Goal: Information Seeking & Learning: Learn about a topic

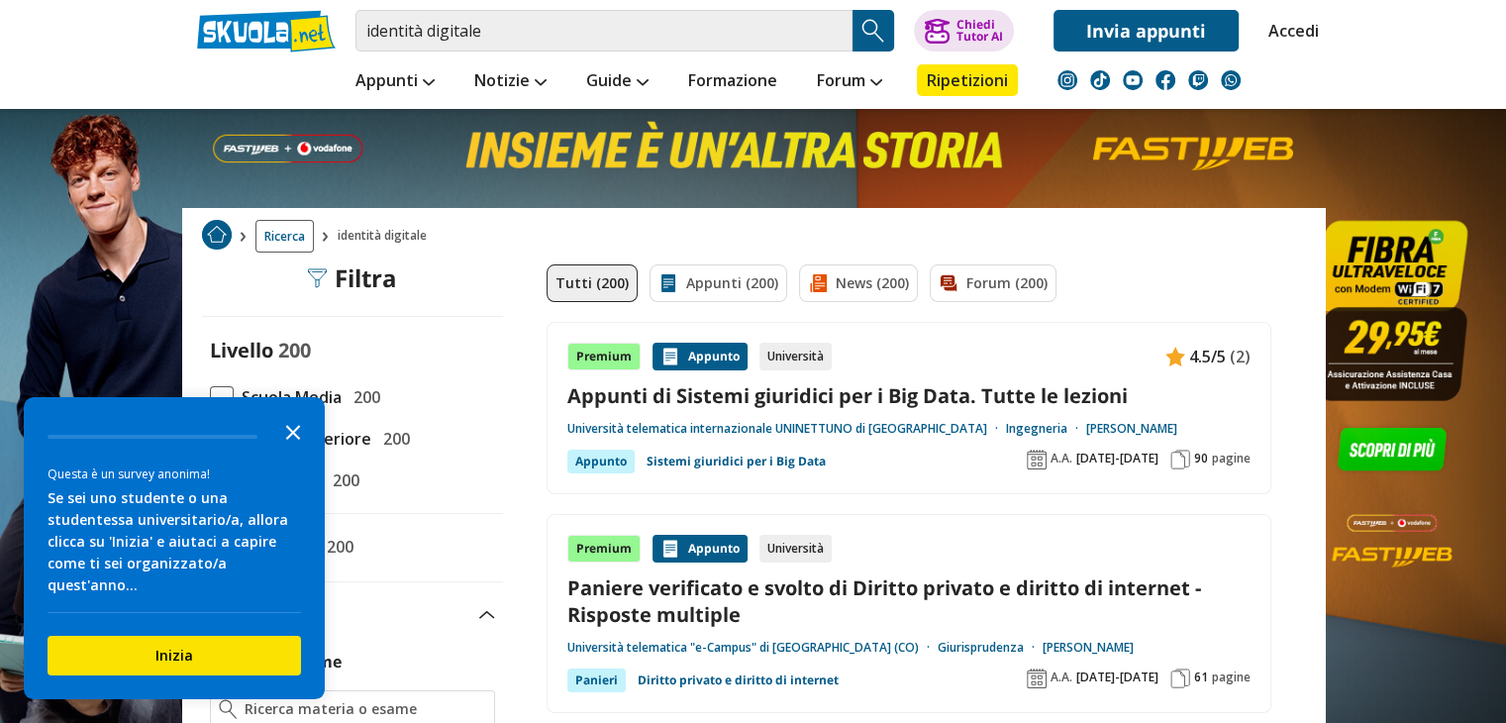
click at [290, 440] on polygon "Close the survey" at bounding box center [293, 432] width 15 height 15
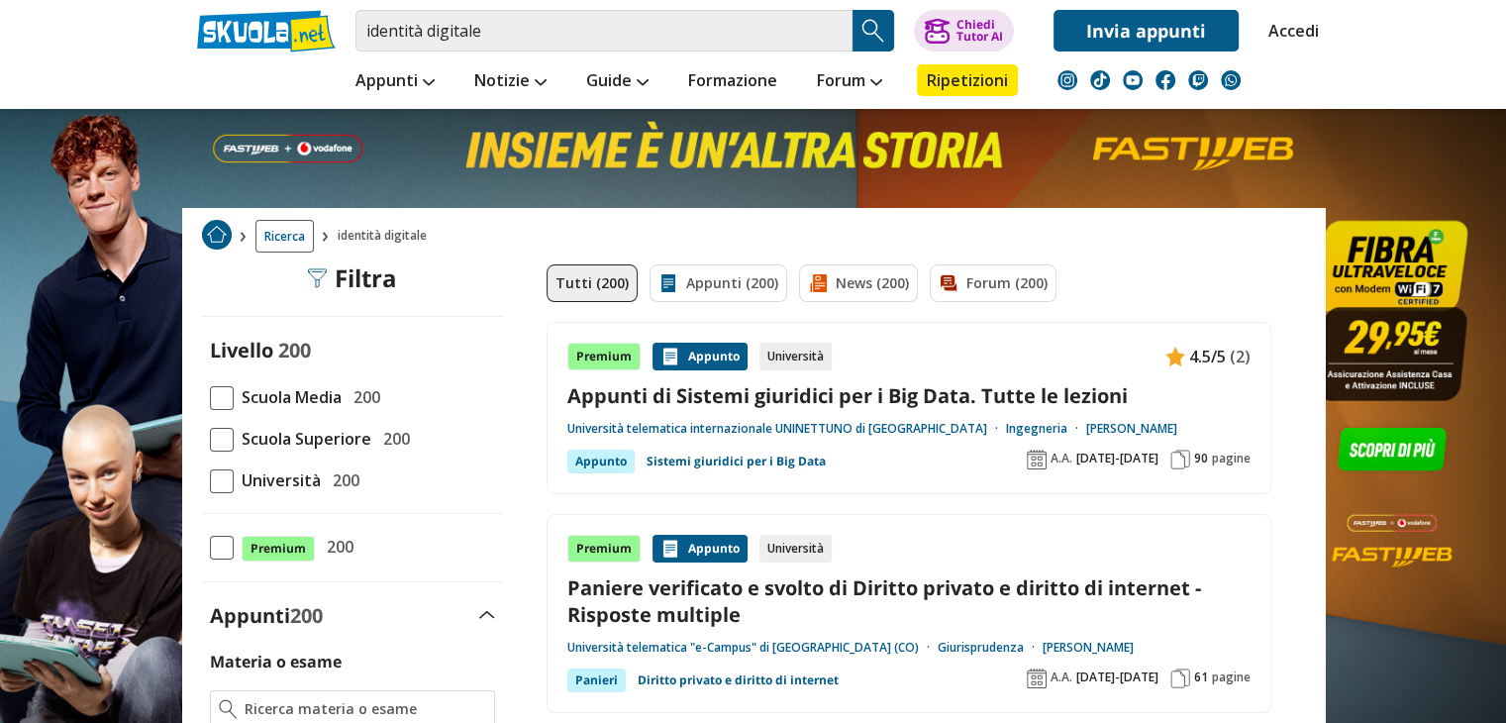
scroll to position [113, 0]
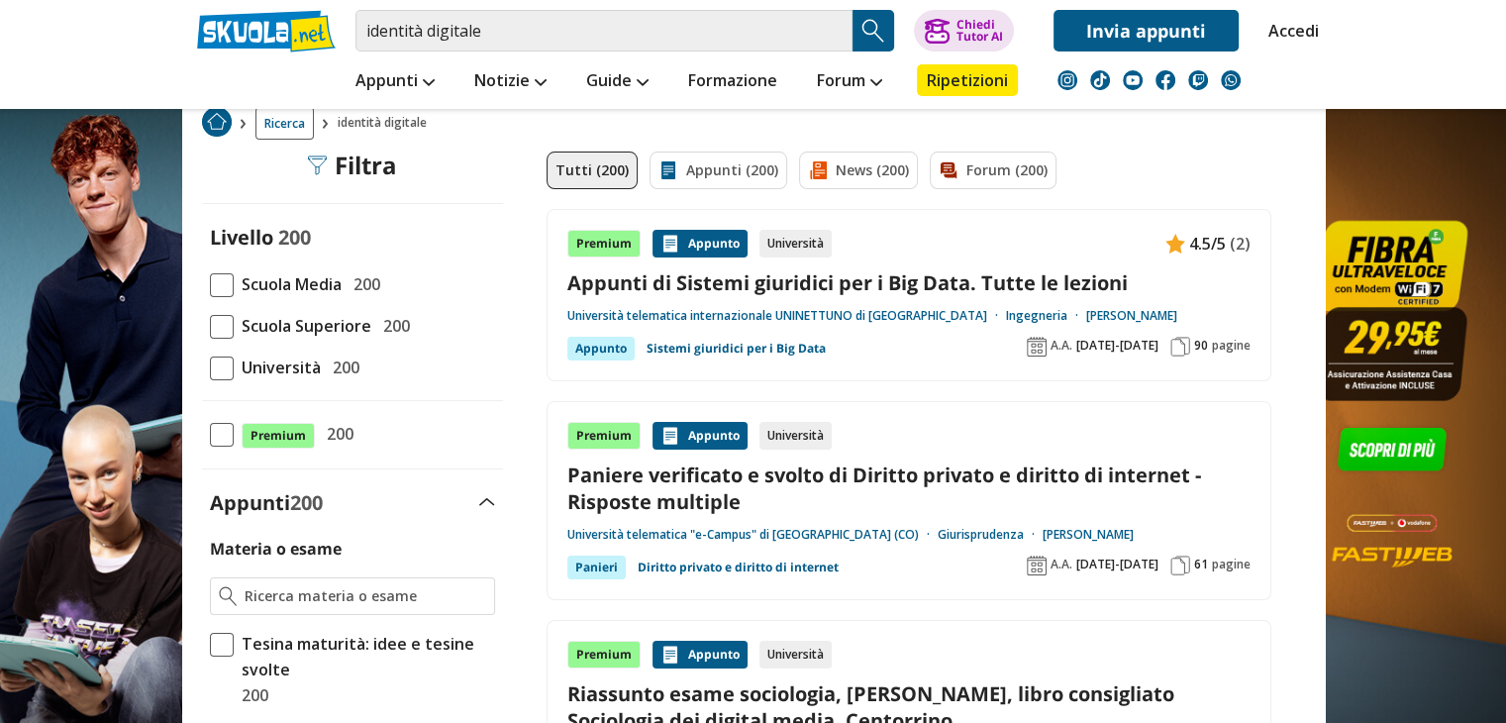
click at [226, 321] on span at bounding box center [222, 327] width 24 height 24
click at [210, 326] on input "Scuola Superiore 200" at bounding box center [210, 326] width 0 height 0
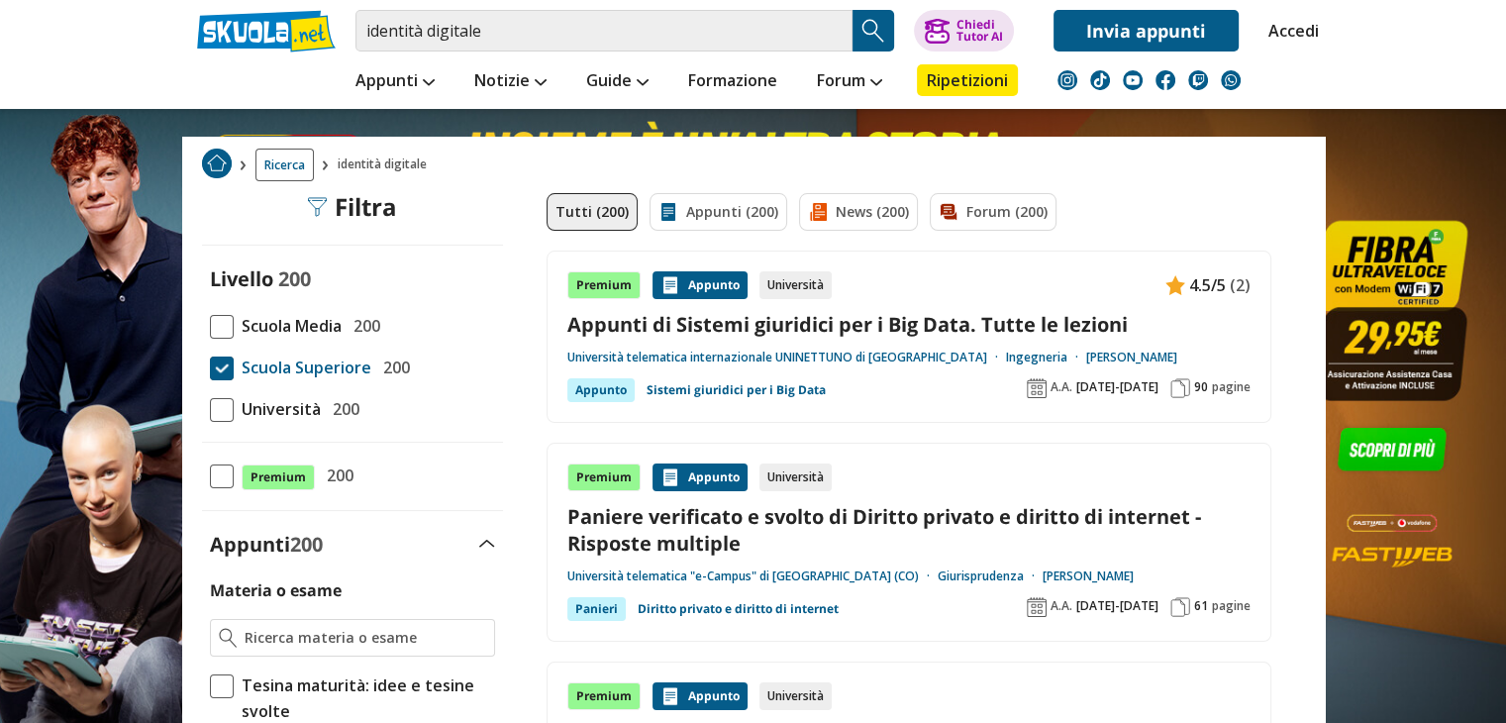
scroll to position [59, 0]
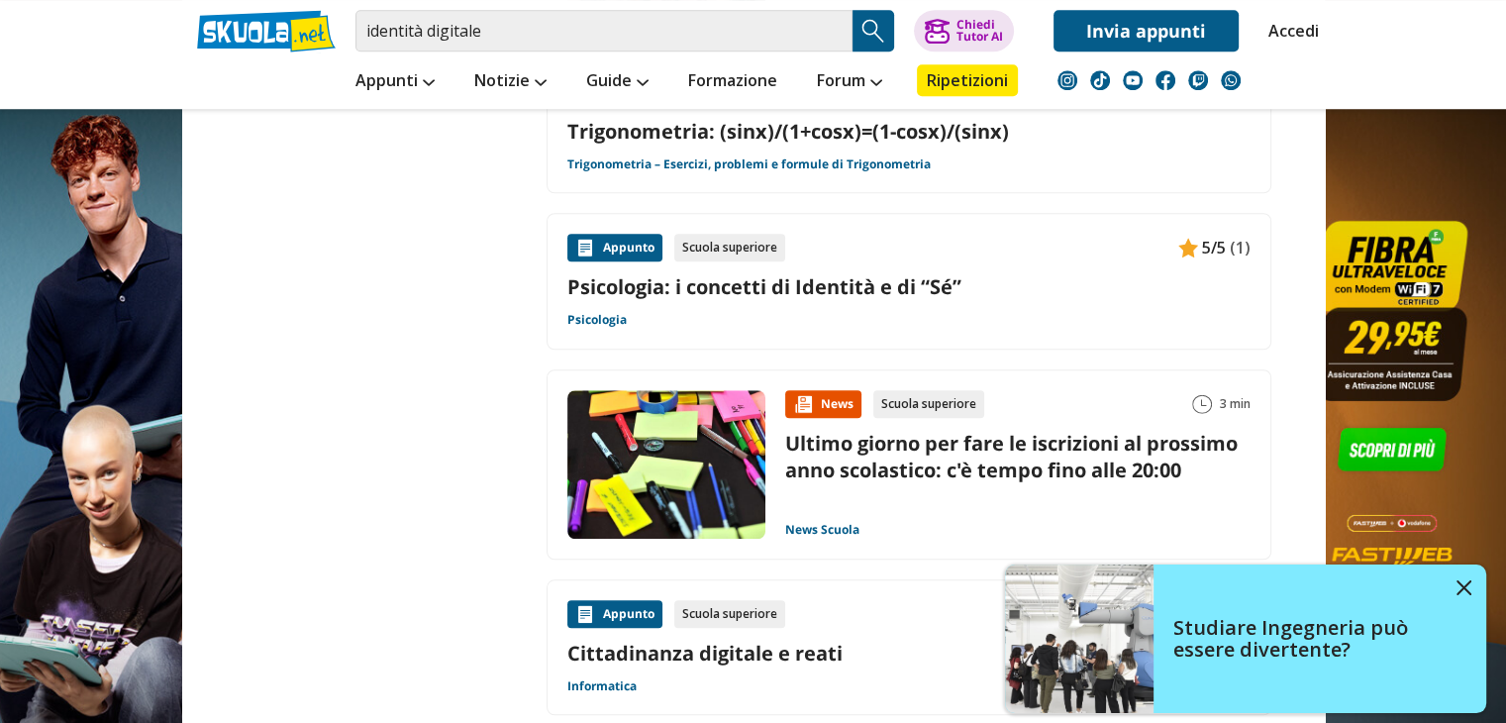
scroll to position [1670, 0]
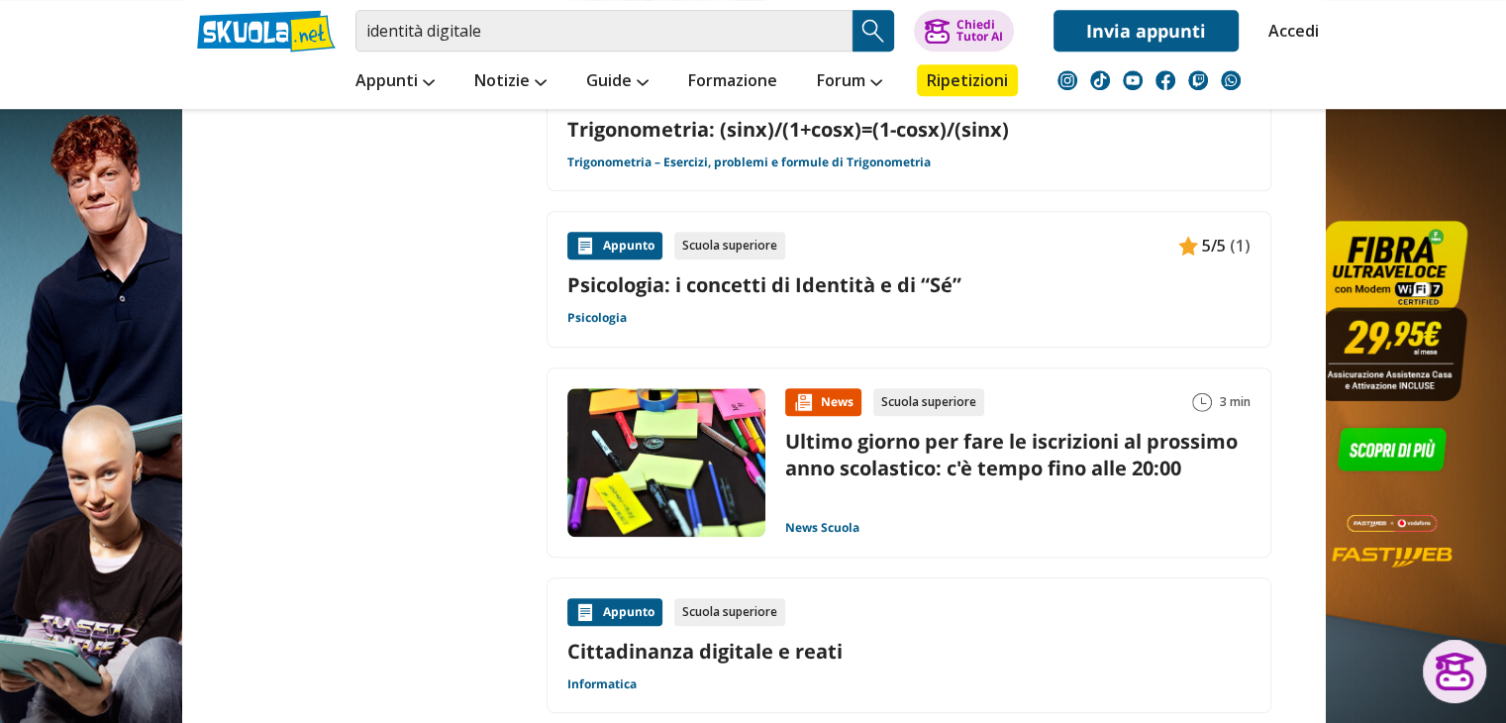
click at [883, 40] on img "Search Button" at bounding box center [874, 31] width 30 height 30
